Goal: Find specific page/section: Find specific page/section

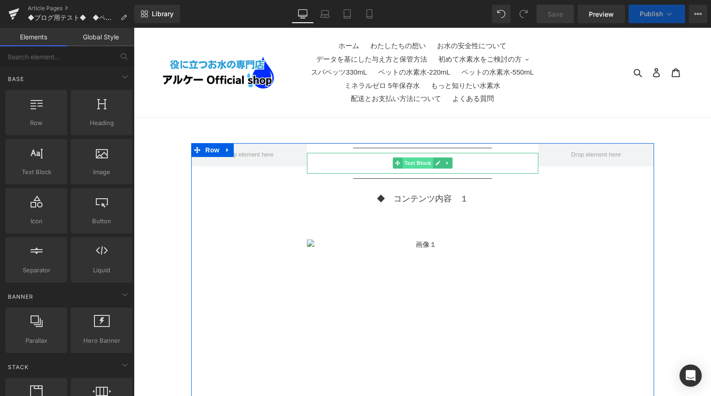
click at [429, 162] on span "Text Block" at bounding box center [417, 162] width 31 height 11
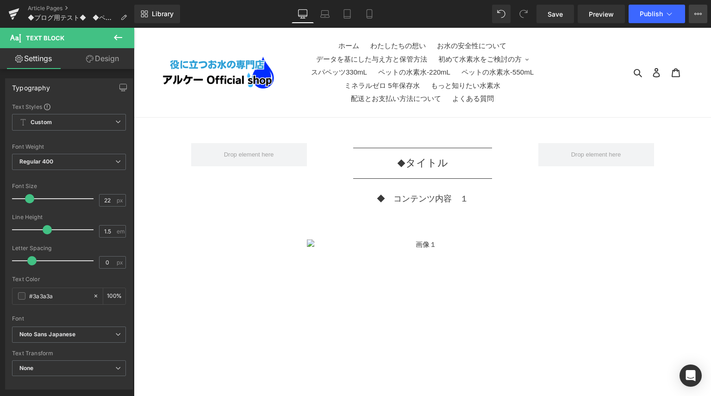
click at [700, 13] on icon at bounding box center [697, 13] width 7 height 7
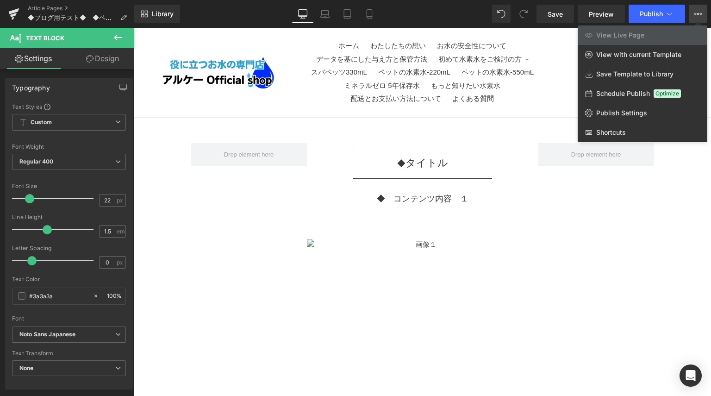
click at [548, 140] on div at bounding box center [422, 212] width 577 height 368
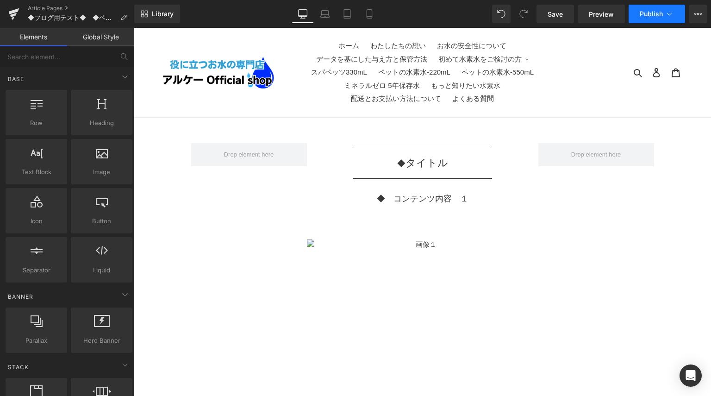
click at [666, 13] on icon at bounding box center [669, 13] width 9 height 9
click at [41, 6] on link "Article Pages" at bounding box center [81, 8] width 106 height 7
